Goal: Task Accomplishment & Management: Use online tool/utility

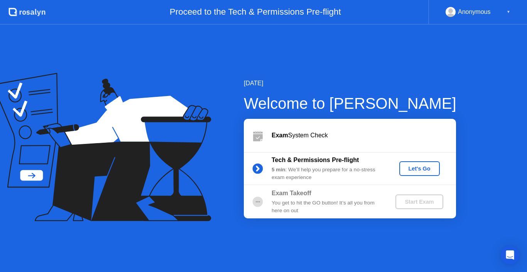
click at [421, 171] on div "Let's Go" at bounding box center [420, 169] width 34 height 6
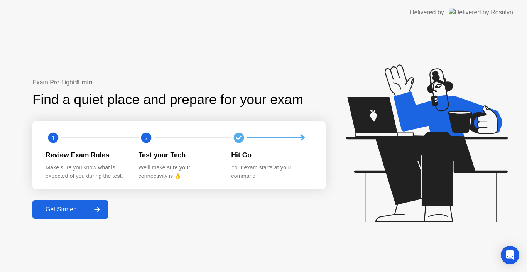
click at [63, 206] on div "Get Started" at bounding box center [61, 209] width 53 height 7
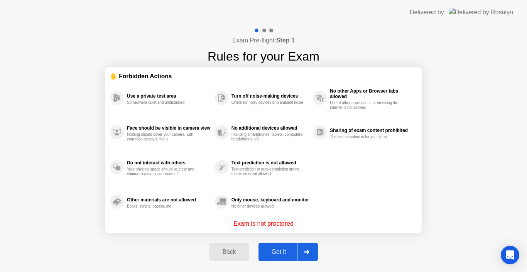
click at [281, 245] on button "Got it" at bounding box center [288, 252] width 59 height 19
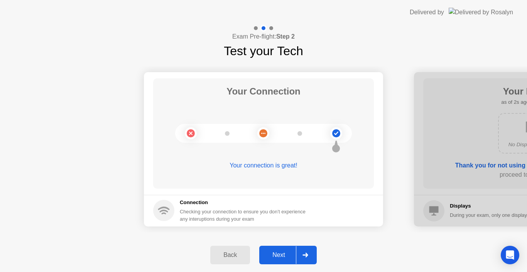
click at [280, 252] on div "Next" at bounding box center [279, 255] width 34 height 7
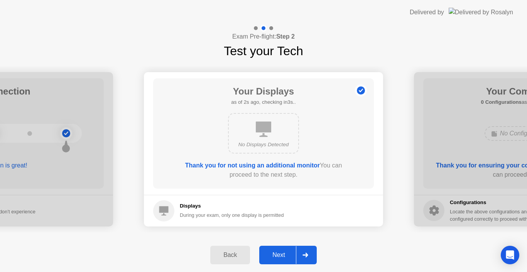
click at [280, 252] on div "Next" at bounding box center [279, 255] width 34 height 7
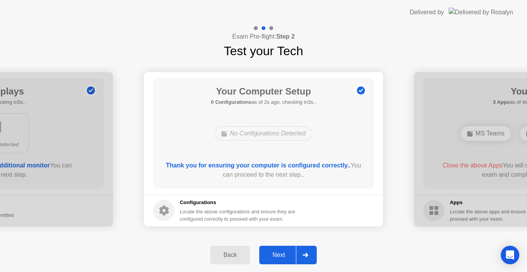
click at [280, 252] on div "Next" at bounding box center [279, 255] width 34 height 7
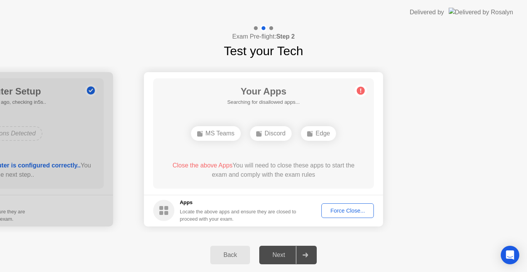
click at [343, 214] on div "Force Close..." at bounding box center [347, 211] width 47 height 6
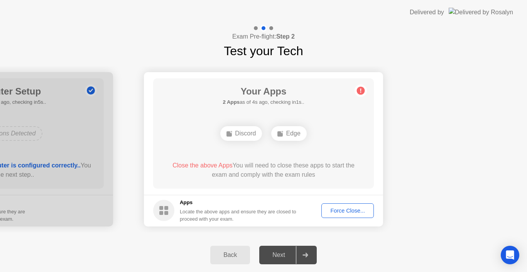
click at [358, 210] on div "Force Close..." at bounding box center [347, 211] width 47 height 6
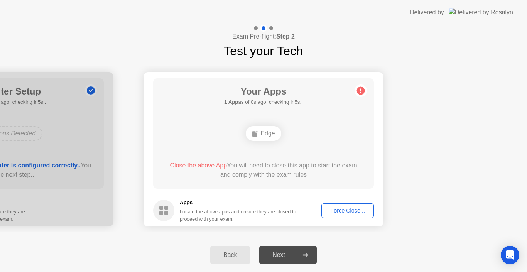
click at [339, 208] on div "Force Close..." at bounding box center [347, 211] width 47 height 6
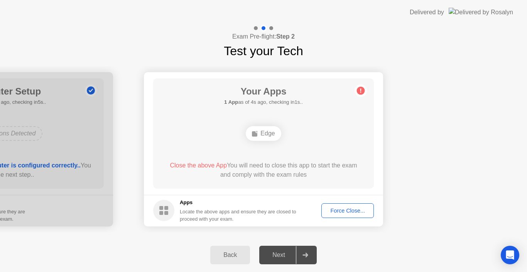
click at [343, 214] on div "Force Close..." at bounding box center [347, 211] width 47 height 6
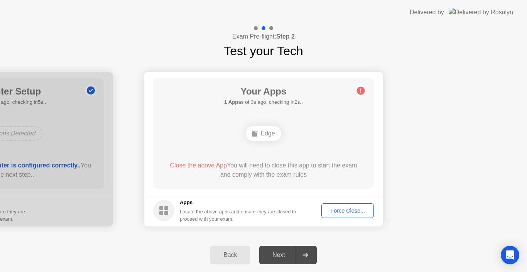
click at [350, 210] on div "Force Close..." at bounding box center [347, 211] width 47 height 6
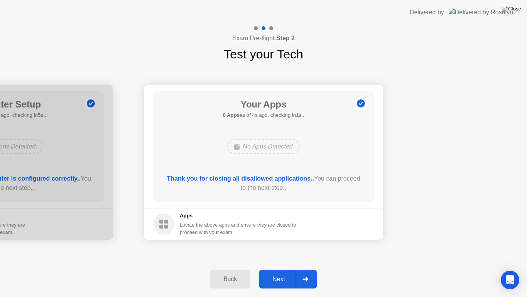
click at [277, 272] on button "Next" at bounding box center [288, 279] width 58 height 19
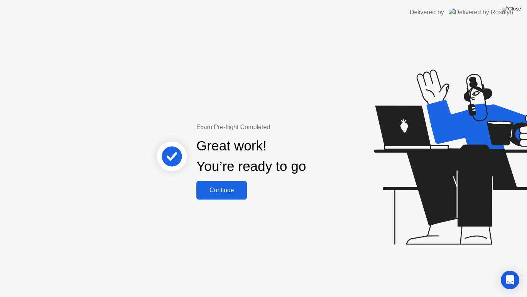
click at [232, 189] on div "Continue" at bounding box center [222, 190] width 46 height 7
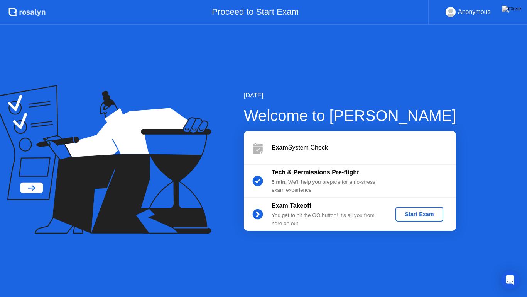
click at [432, 215] on div "Start Exam" at bounding box center [419, 214] width 41 height 6
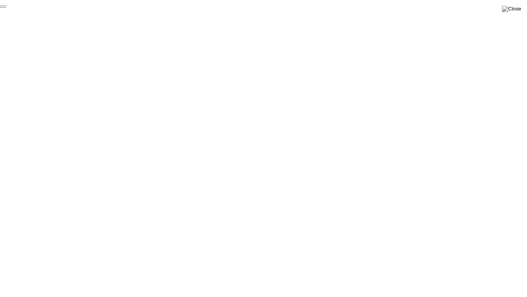
click at [6, 8] on button "End Proctoring Session" at bounding box center [3, 6] width 6 height 2
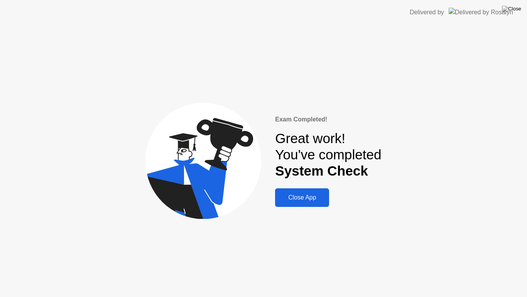
click at [314, 198] on div "Close App" at bounding box center [302, 197] width 49 height 7
